Goal: Task Accomplishment & Management: Use online tool/utility

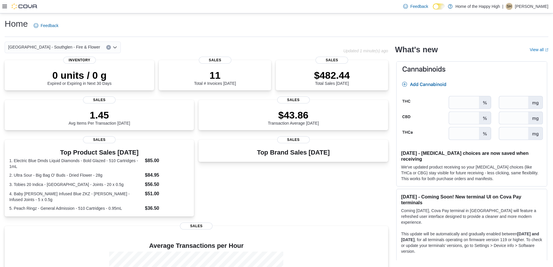
click at [235, 196] on div "Top Brand Sales [DATE] Sales" at bounding box center [293, 179] width 189 height 79
click at [6, 4] on div at bounding box center [19, 6] width 35 height 6
click at [3, 5] on icon at bounding box center [4, 6] width 5 height 5
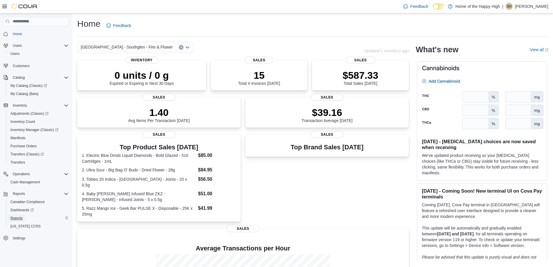
click at [15, 216] on span "Reports" at bounding box center [16, 218] width 12 height 5
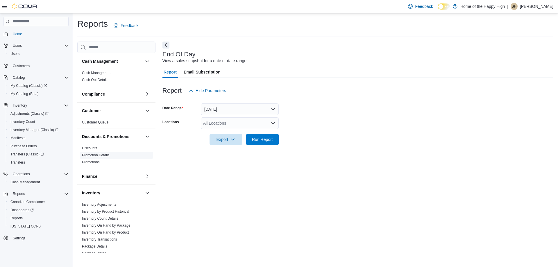
click at [104, 156] on link "Promotion Details" at bounding box center [96, 155] width 28 height 4
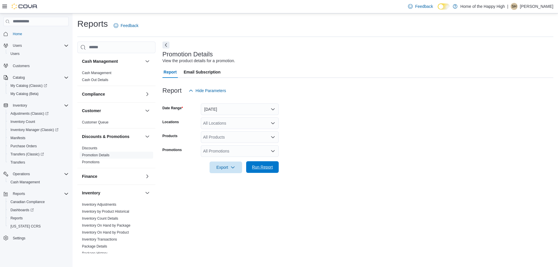
click at [261, 168] on span "Run Report" at bounding box center [262, 167] width 21 height 6
click at [231, 95] on div "Report Hide Parameters" at bounding box center [355, 91] width 386 height 12
click at [237, 112] on button "[DATE]" at bounding box center [240, 109] width 78 height 12
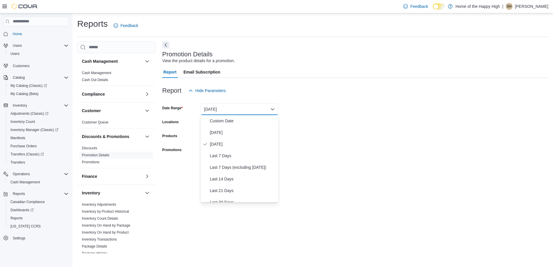
click at [255, 90] on div "Report Hide Parameters" at bounding box center [355, 91] width 386 height 12
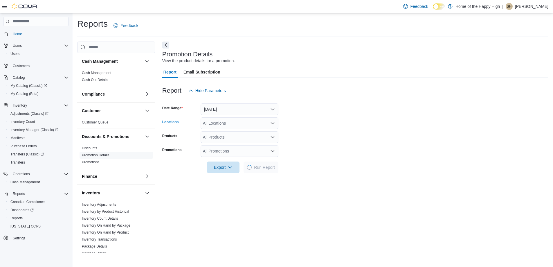
click at [244, 127] on div "All Locations" at bounding box center [240, 123] width 78 height 12
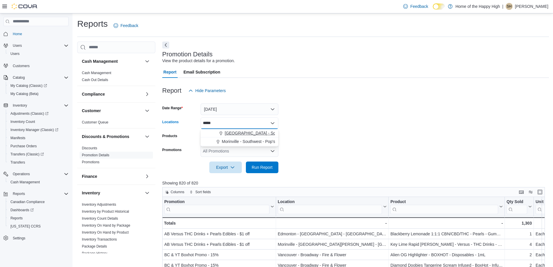
type input "*****"
click at [252, 133] on span "[GEOGRAPHIC_DATA] - Southglen - Fire & Flower" at bounding box center [271, 133] width 92 height 6
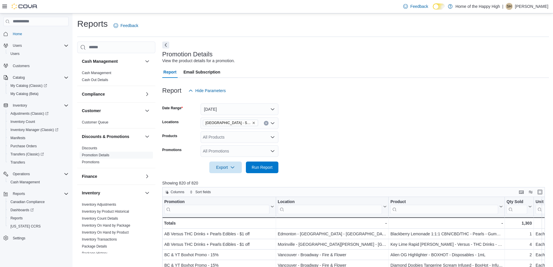
click at [297, 116] on form "Date Range [DATE] Locations [GEOGRAPHIC_DATA] - [GEOGRAPHIC_DATA] - Fire & Flow…" at bounding box center [355, 134] width 387 height 77
click at [268, 164] on span "Run Report" at bounding box center [263, 167] width 26 height 12
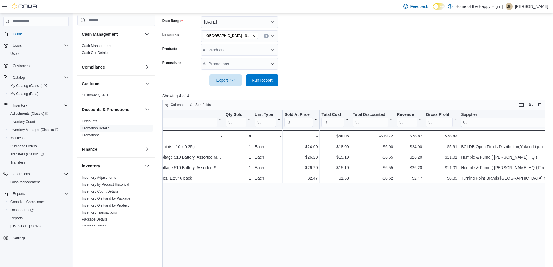
scroll to position [0, 255]
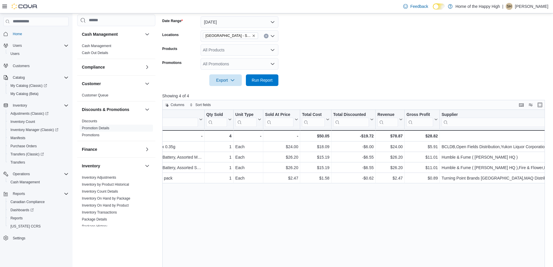
drag, startPoint x: 365, startPoint y: 244, endPoint x: 390, endPoint y: 238, distance: 24.7
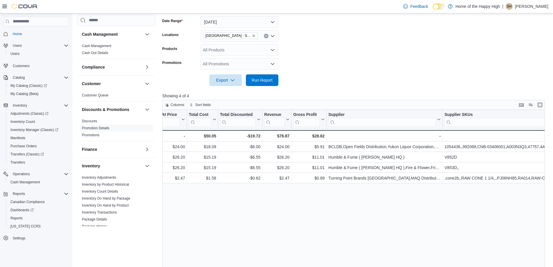
scroll to position [0, 378]
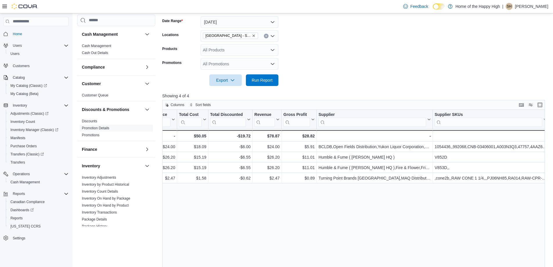
drag, startPoint x: 386, startPoint y: 233, endPoint x: 403, endPoint y: 231, distance: 16.4
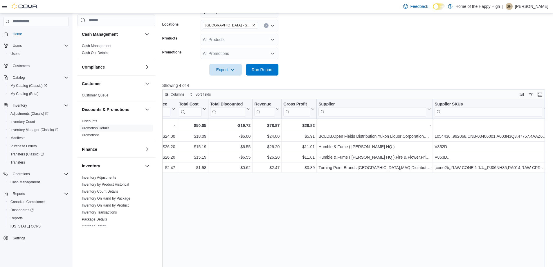
scroll to position [116, 0]
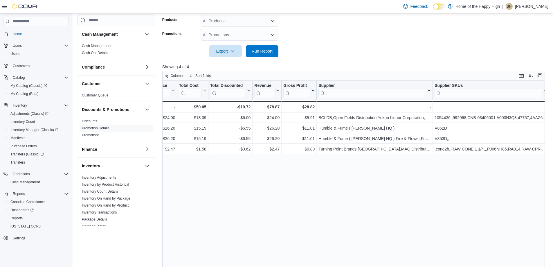
click at [396, 224] on div "Promotion Click to view column header actions Location Click to view column hea…" at bounding box center [355, 183] width 387 height 204
click at [364, 54] on form "Date Range [DATE] Locations [GEOGRAPHIC_DATA] - [GEOGRAPHIC_DATA] - Fire & Flow…" at bounding box center [355, 18] width 387 height 77
